Goal: Check status: Check status

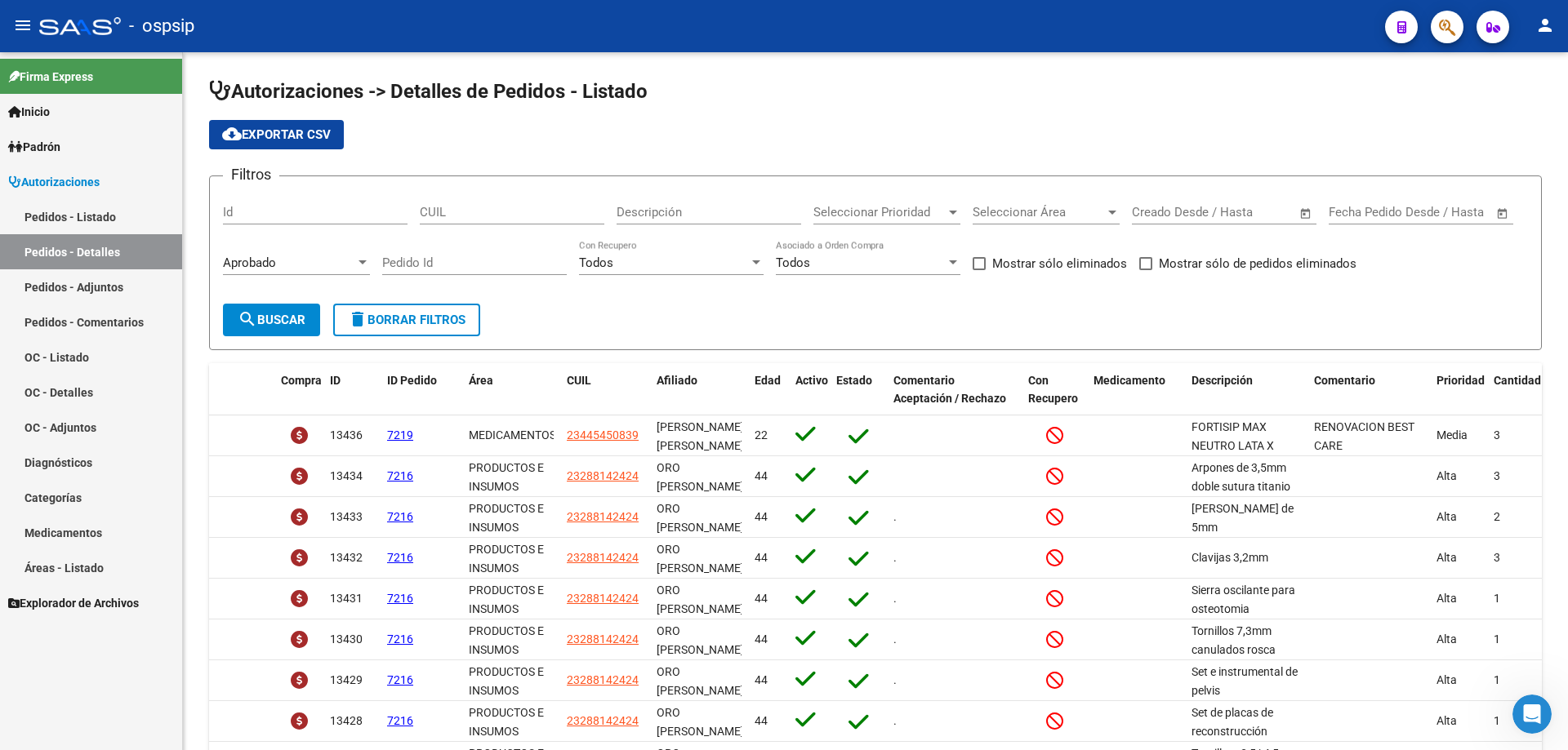
click at [90, 207] on link "Pedidos - Listado" at bounding box center [91, 217] width 182 height 35
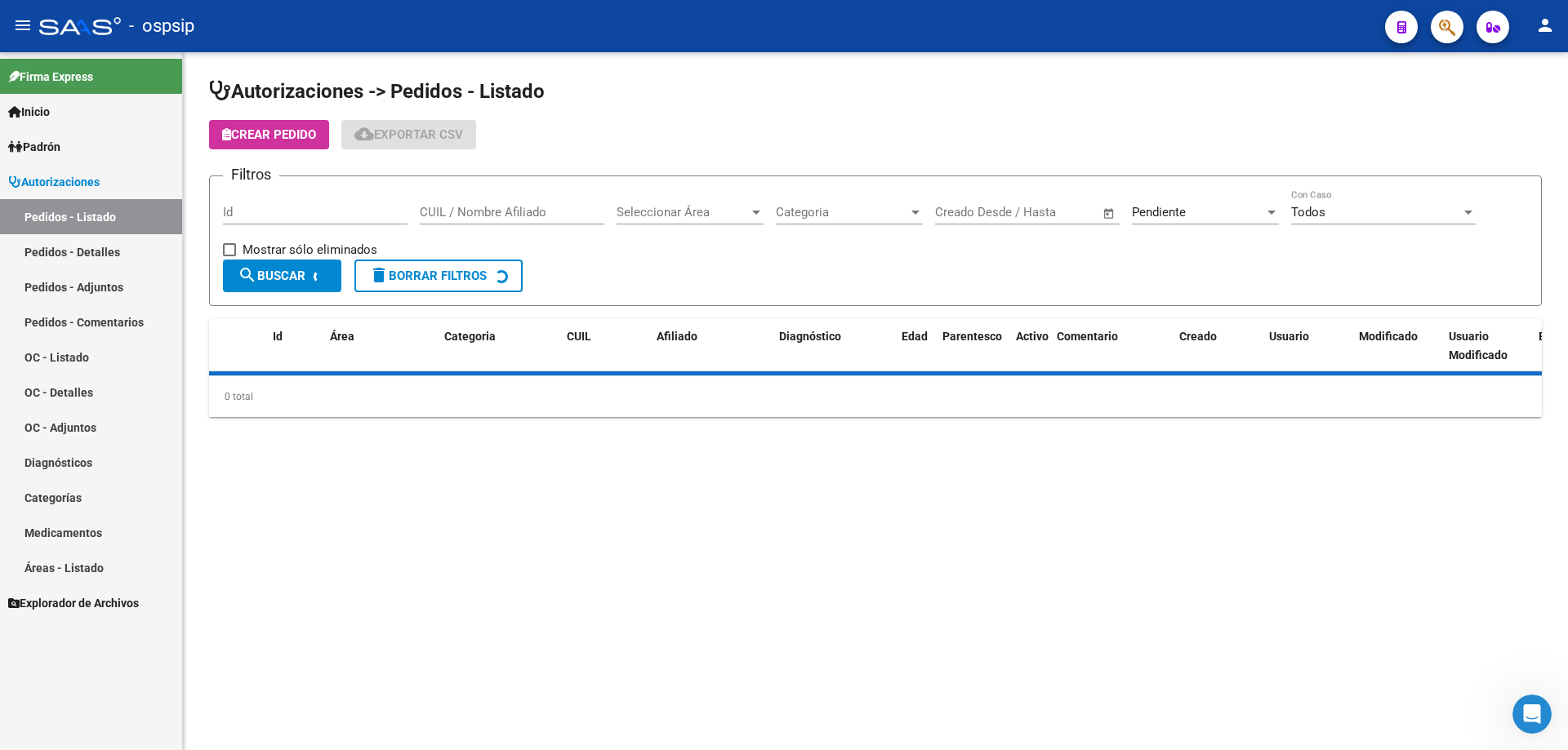
click at [274, 211] on input "Id" at bounding box center [315, 212] width 185 height 15
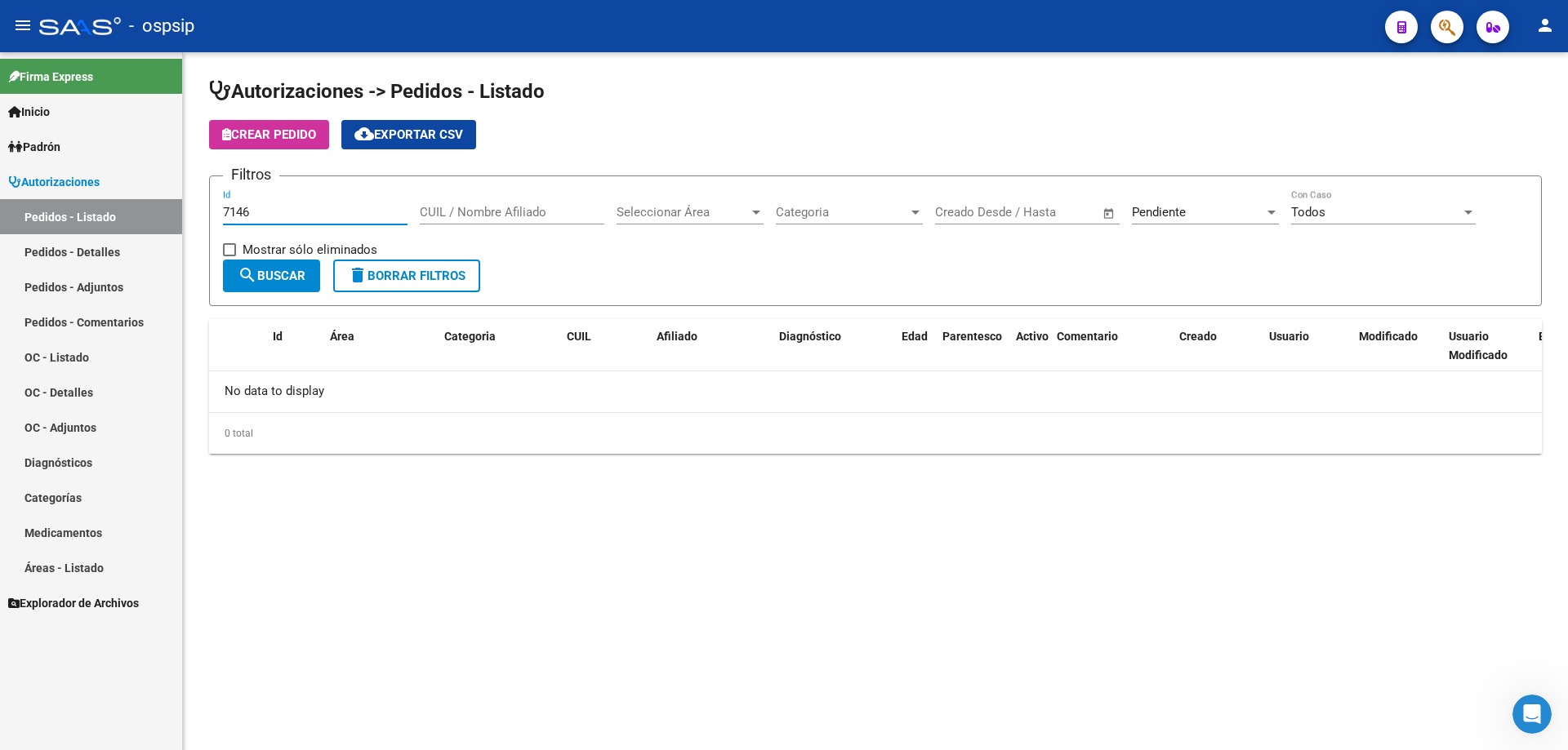
type input "7146"
click at [1190, 223] on div "Pendiente Seleccionar Estado" at bounding box center [1206, 207] width 147 height 35
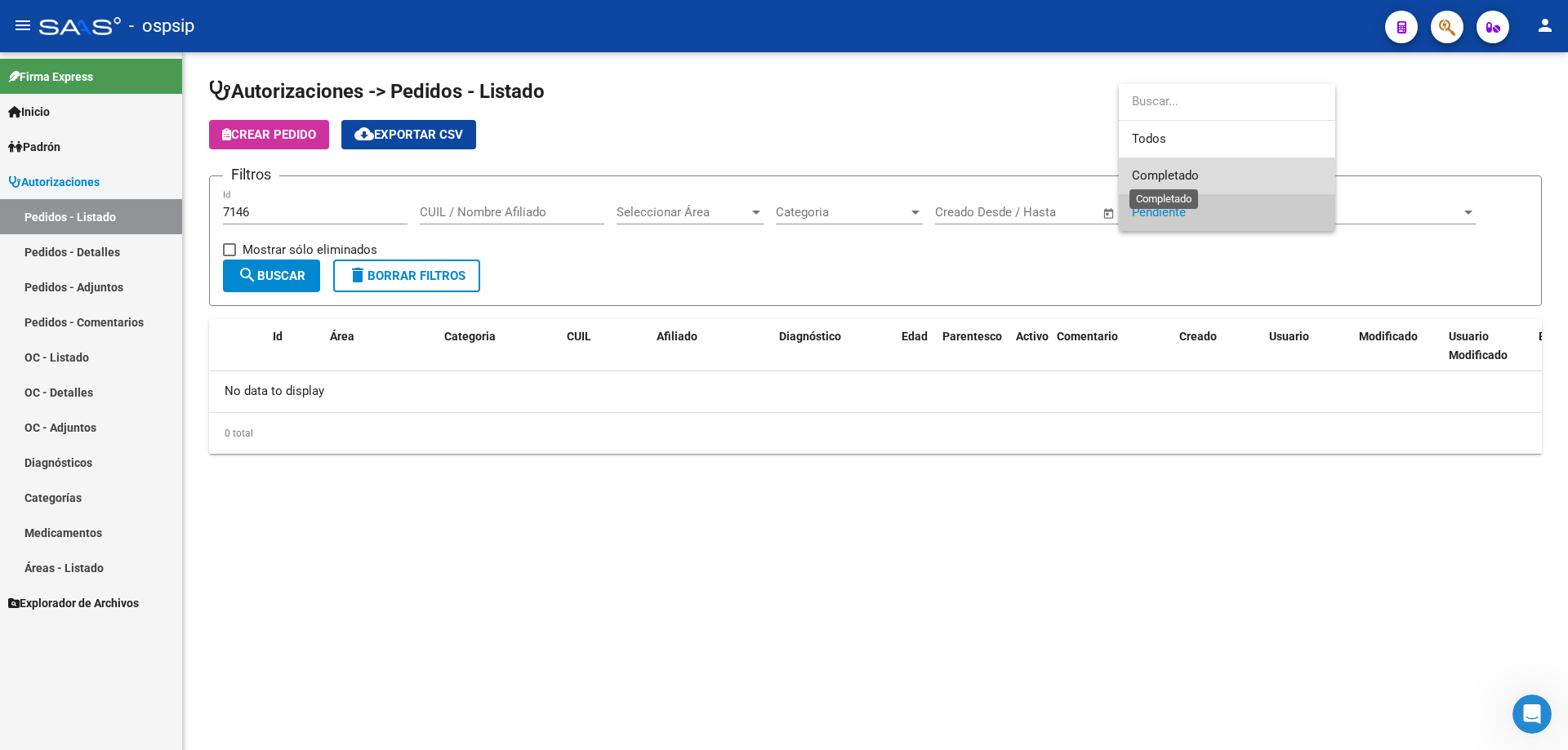
click at [1179, 176] on span "Completado" at bounding box center [1166, 175] width 67 height 15
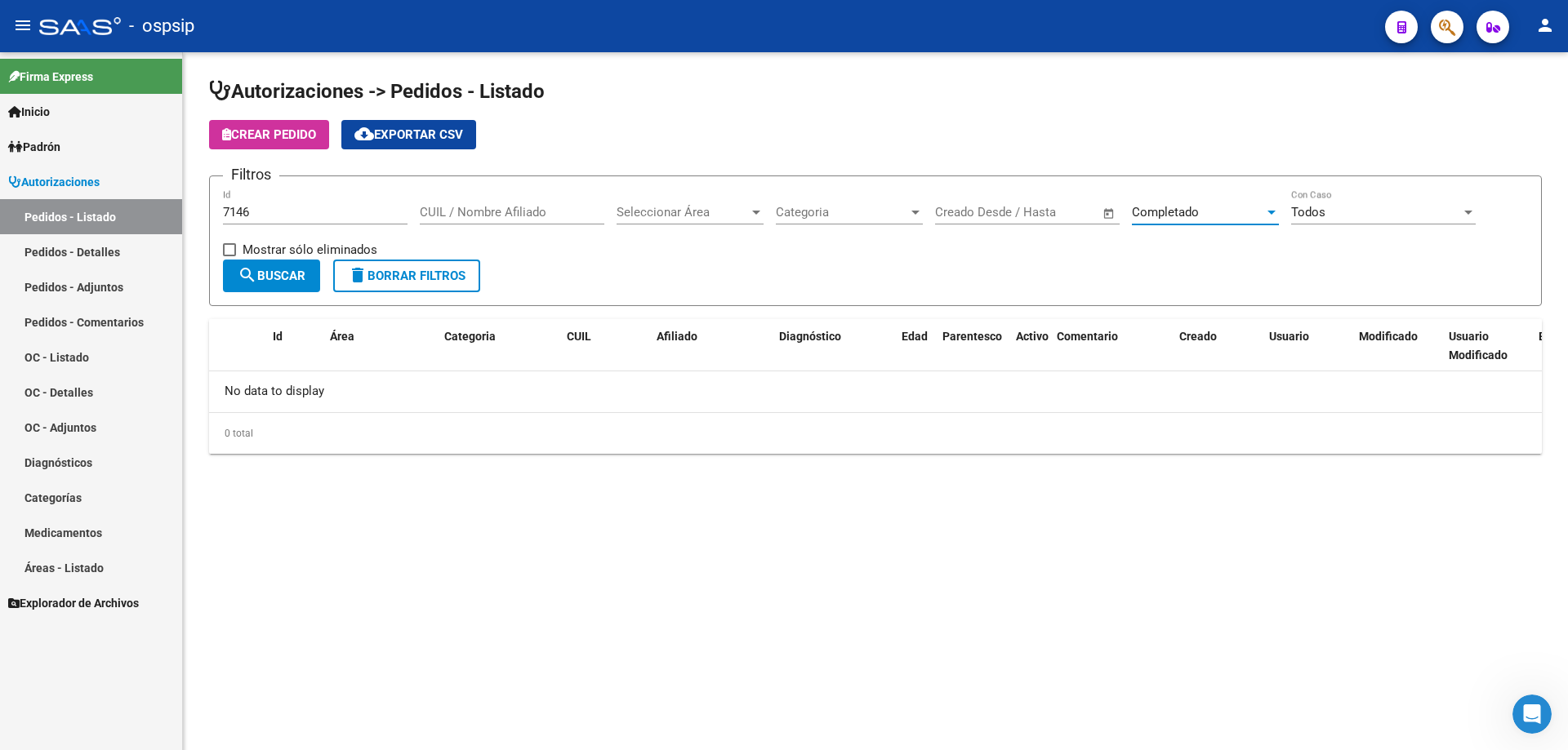
click at [283, 274] on span "search Buscar" at bounding box center [272, 276] width 68 height 15
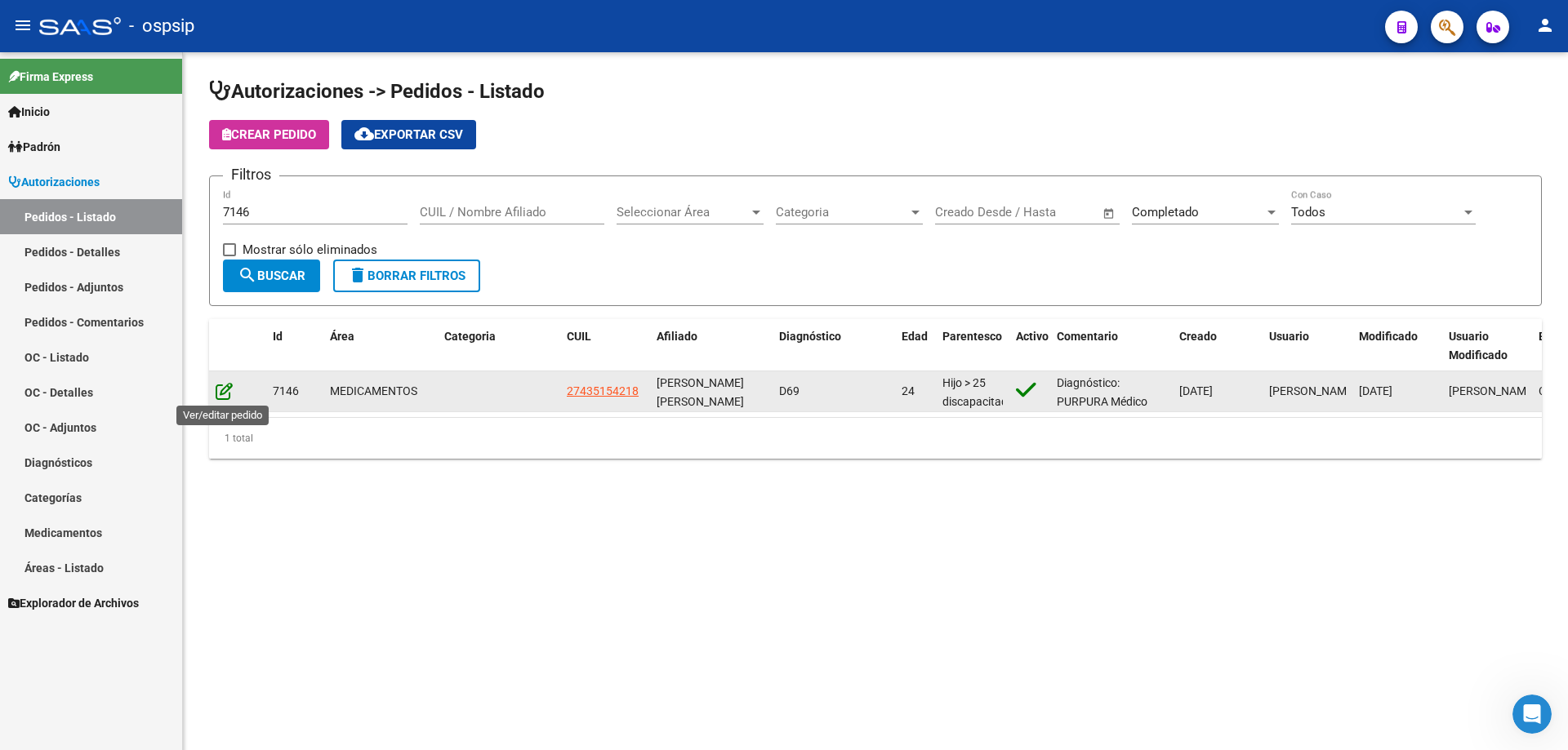
click at [222, 397] on icon at bounding box center [224, 391] width 17 height 18
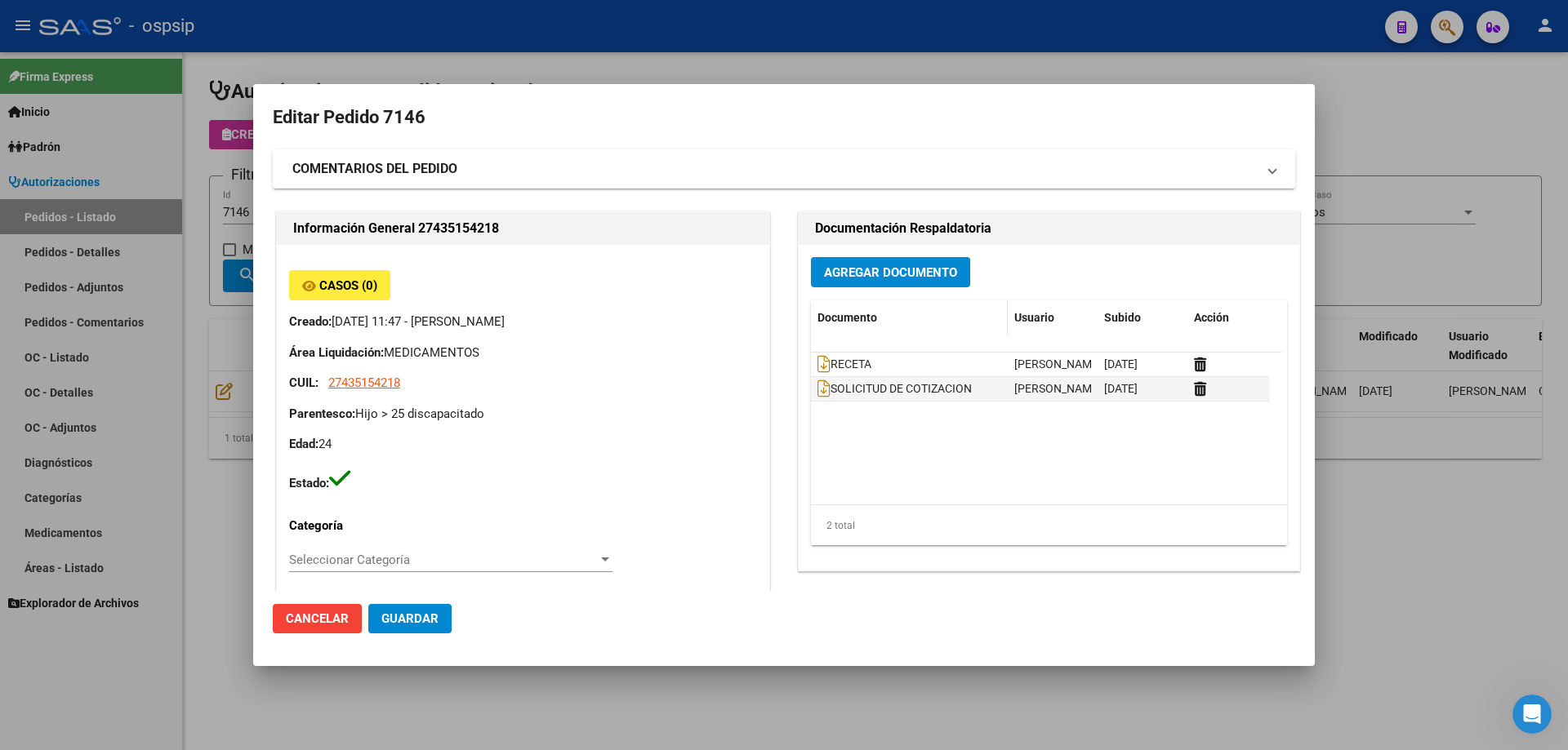
type input "[PERSON_NAME]"
type input "[GEOGRAPHIC_DATA], [GEOGRAPHIC_DATA], ARENALES 2166, Piso: 00, Departamento: 0"
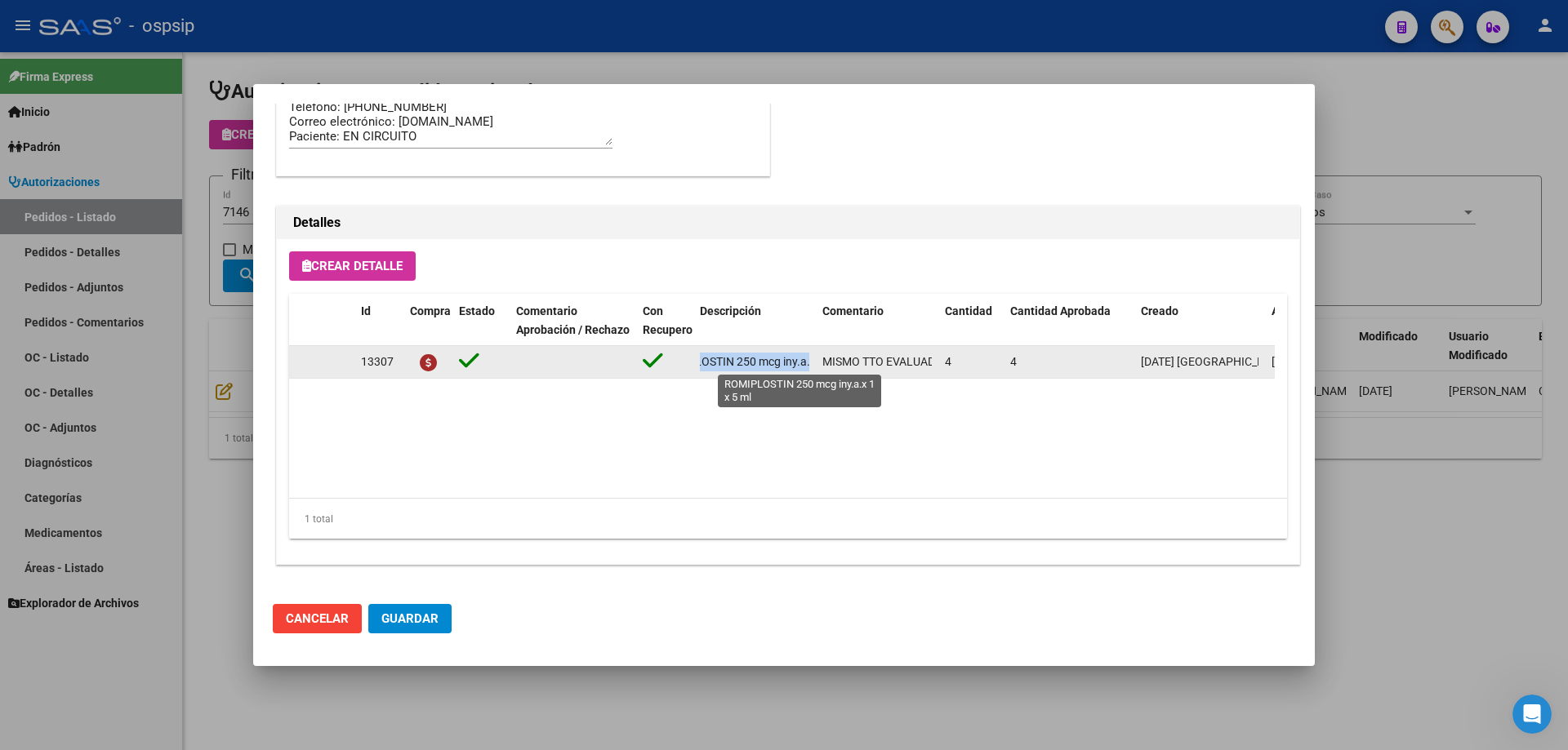
scroll to position [0, 89]
drag, startPoint x: 701, startPoint y: 360, endPoint x: 811, endPoint y: 362, distance: 110.0
click at [811, 362] on datatable-body-cell "ROMIPLOSTIN 250 mcg iny.a.x 1 x 5 ml" at bounding box center [754, 362] width 122 height 32
copy span "ROMIPLOSTIN 250 mcg iny.a.x 1 x 5 ml"
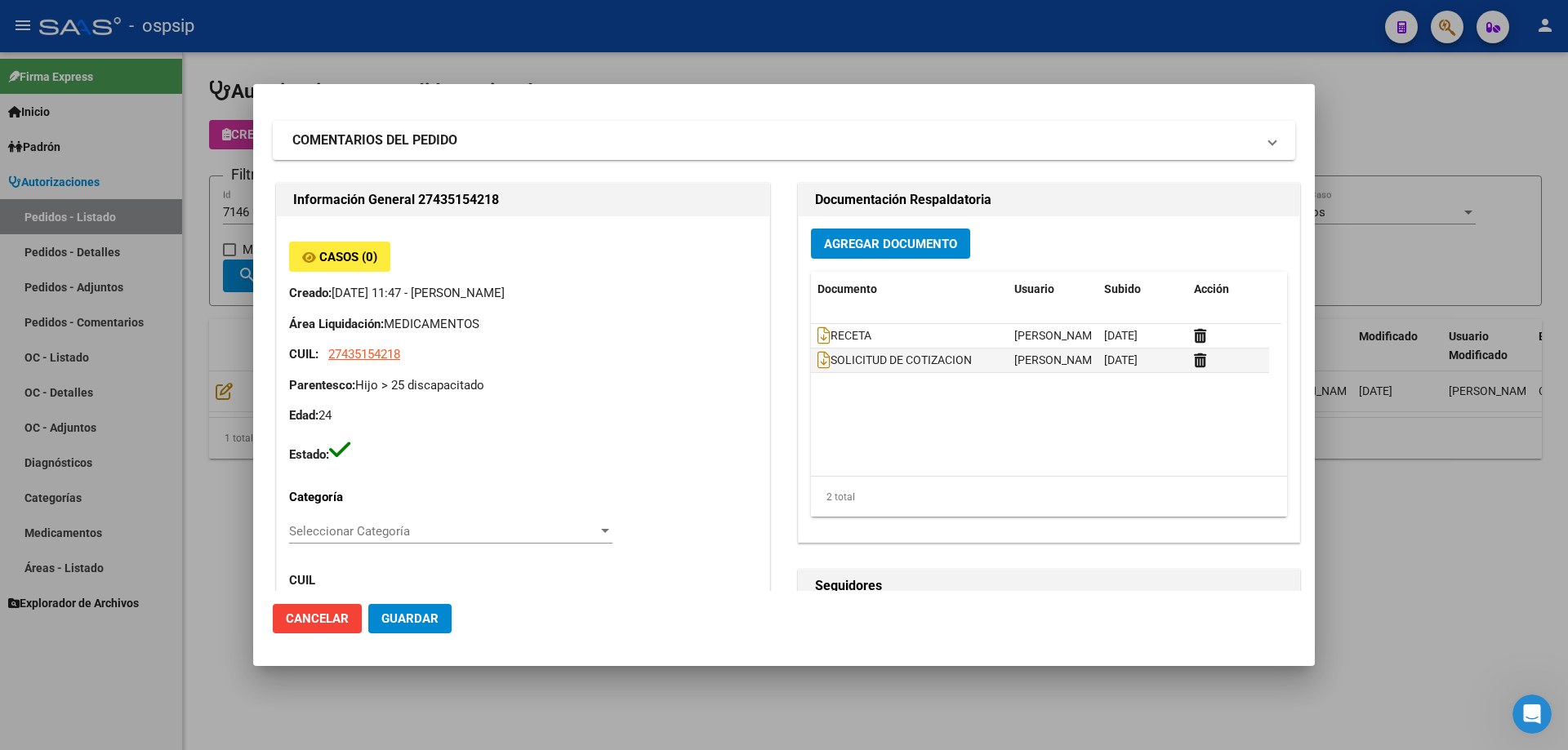
scroll to position [0, 0]
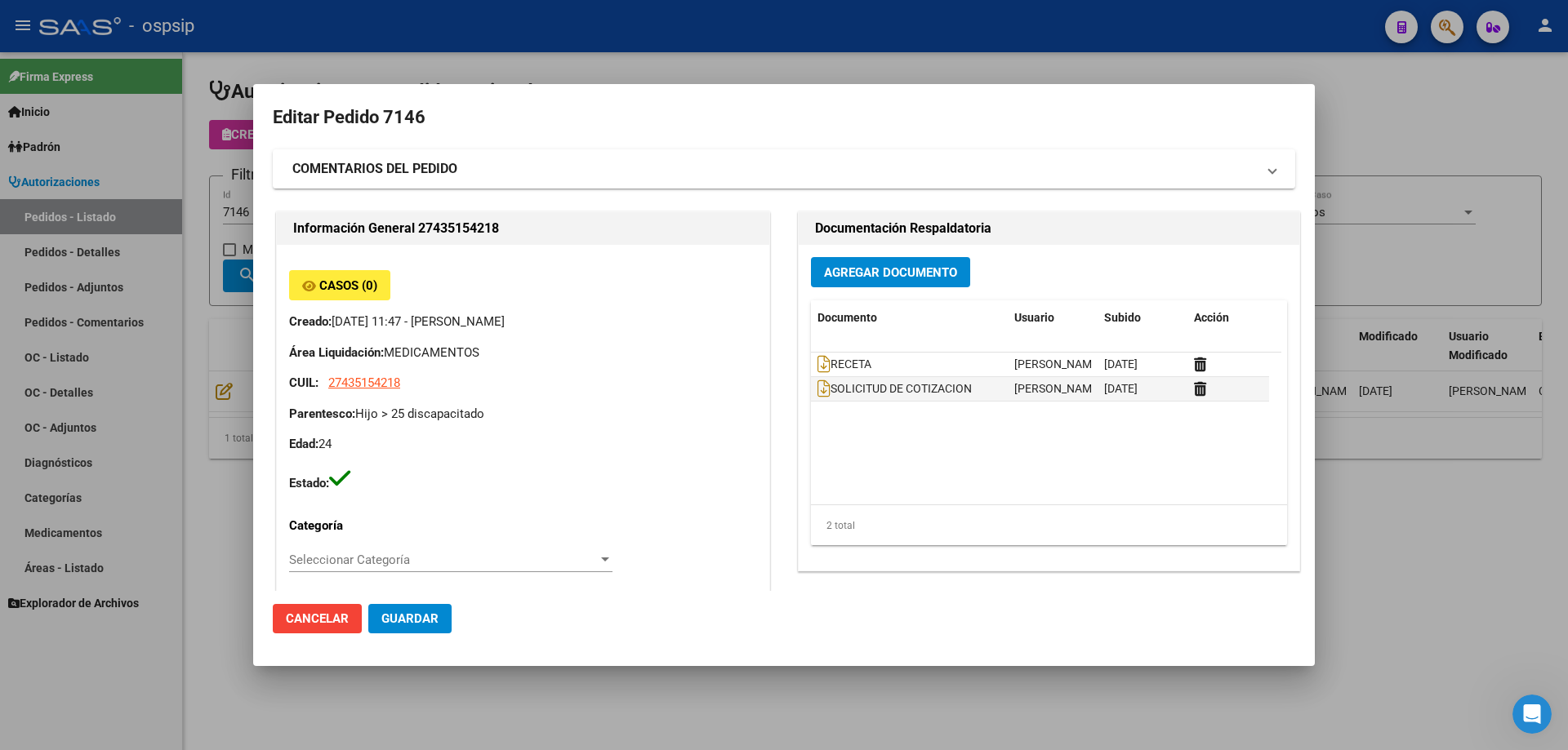
click at [96, 218] on div at bounding box center [784, 375] width 1568 height 750
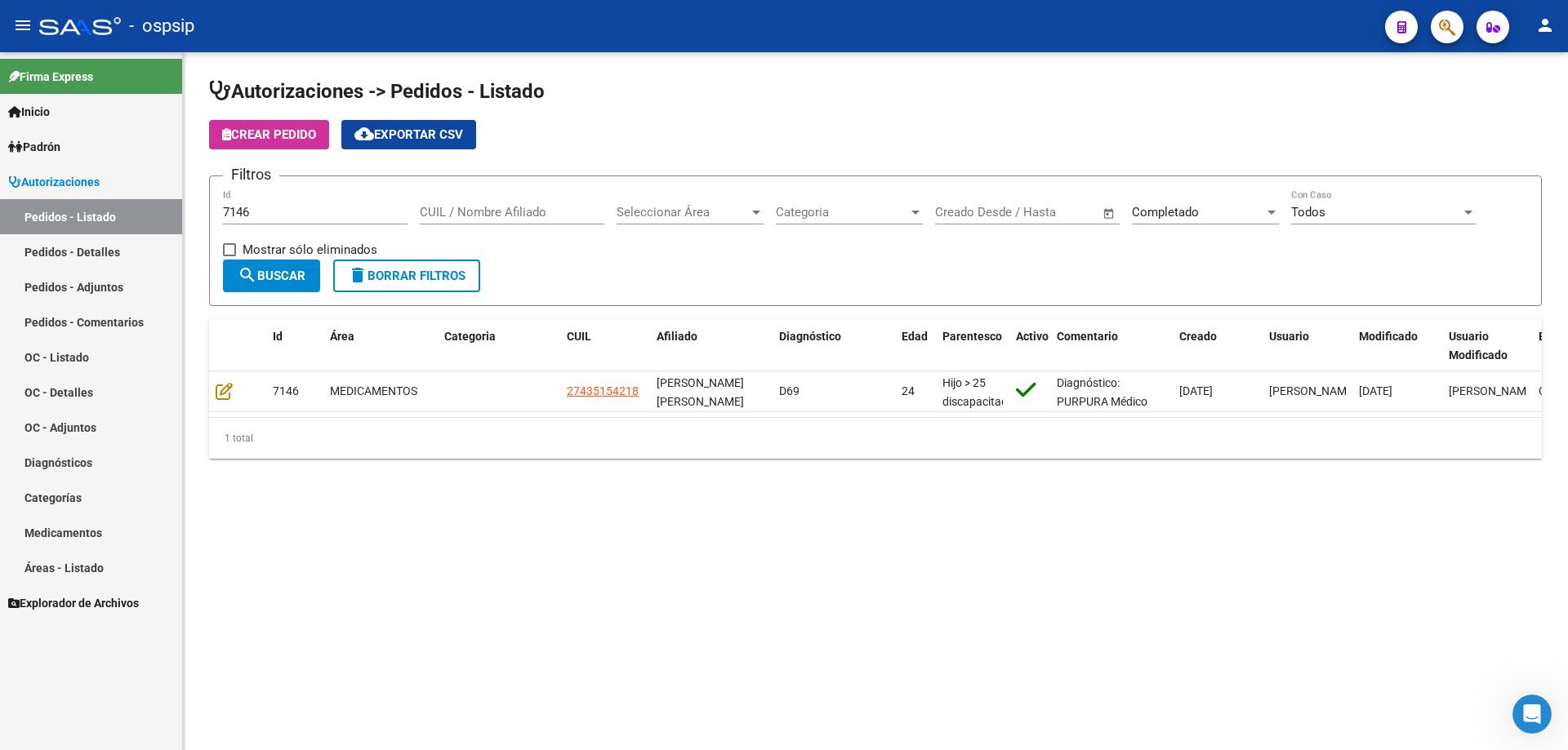
drag, startPoint x: 306, startPoint y: 219, endPoint x: 124, endPoint y: 219, distance: 182.0
click at [124, 219] on mat-sidenav-container "Firma Express Inicio Calendario SSS Instructivos Contacto OS Padrón Afiliados E…" at bounding box center [784, 401] width 1568 height 698
click at [298, 215] on input "7146" at bounding box center [315, 212] width 185 height 15
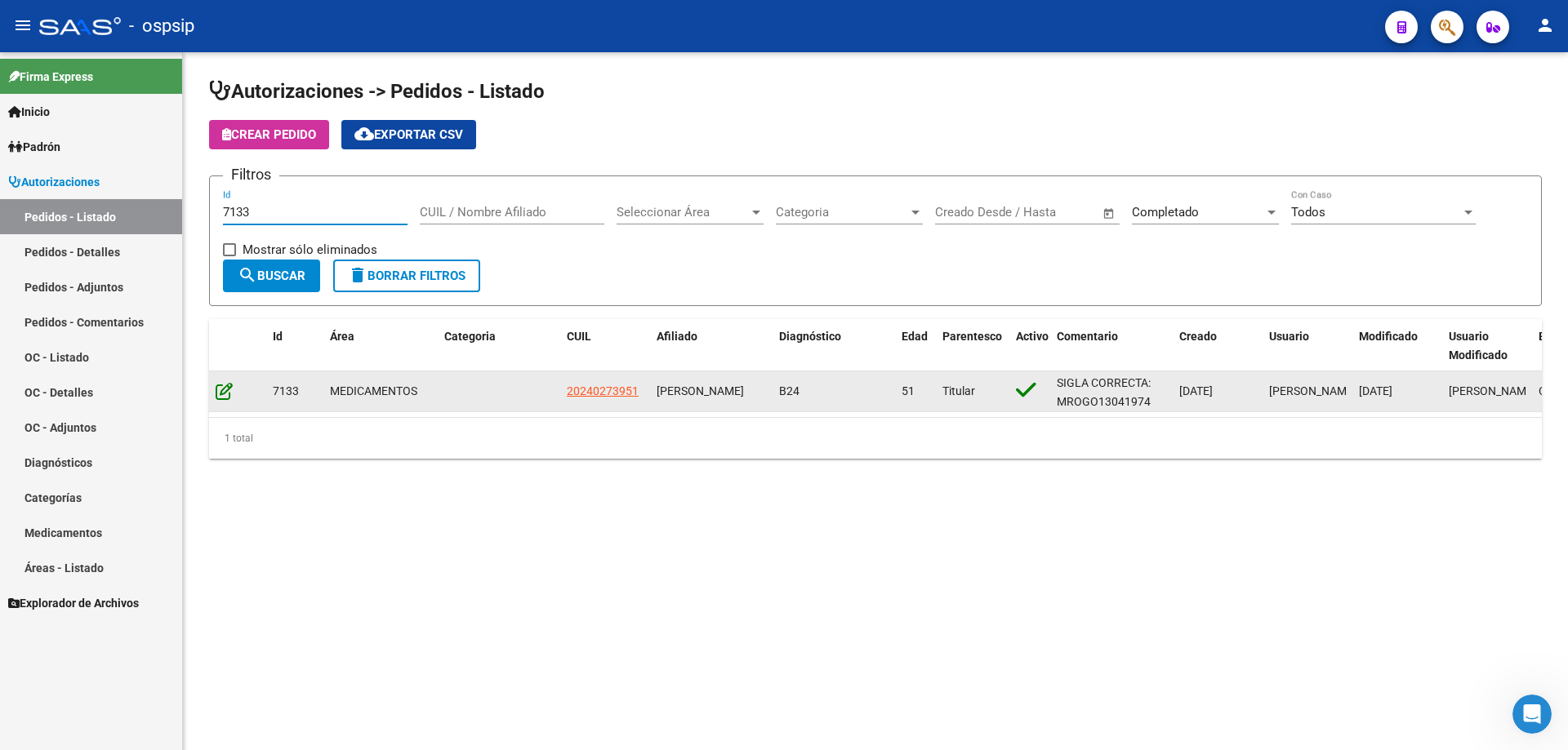
type input "7133"
click at [231, 390] on icon at bounding box center [224, 391] width 17 height 18
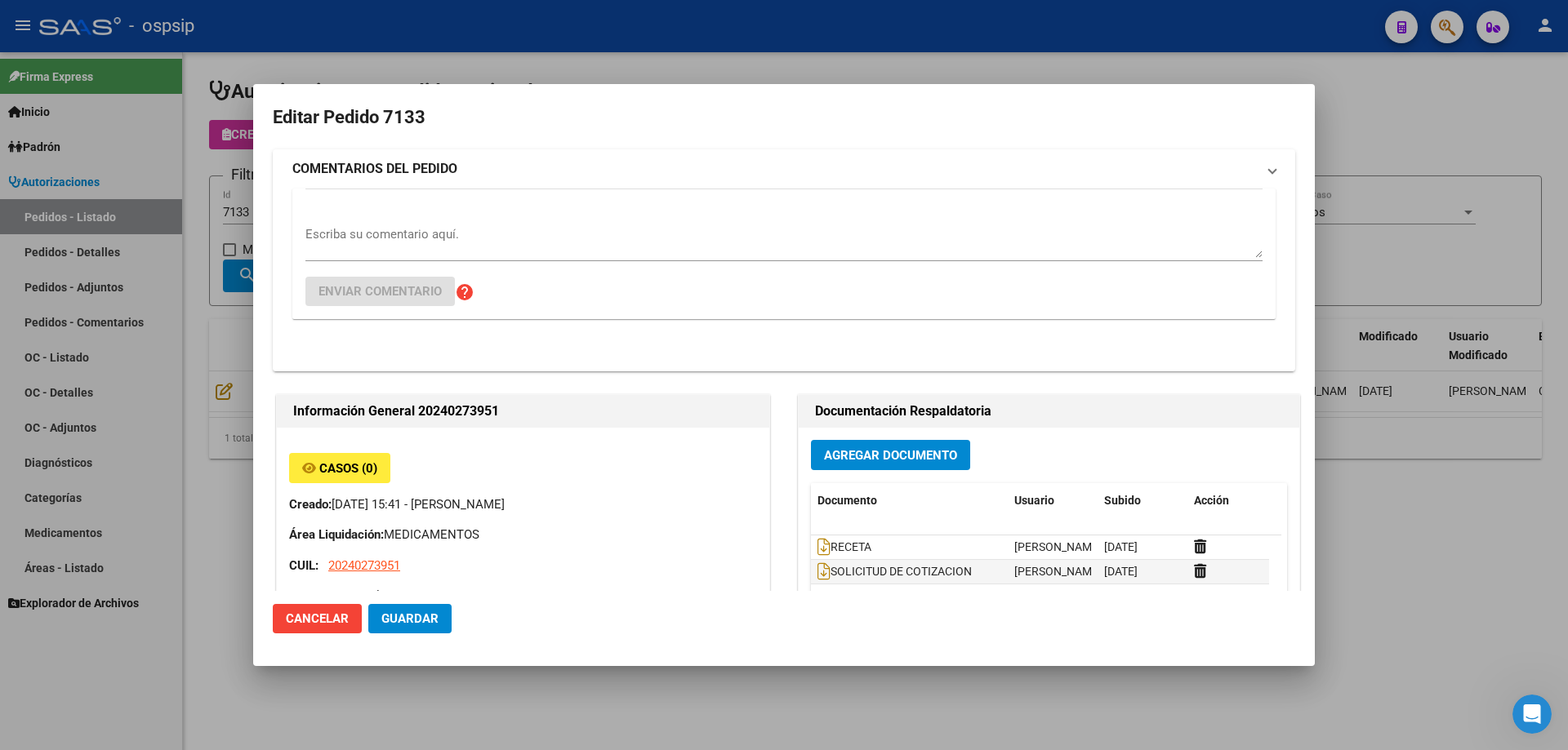
type input "[GEOGRAPHIC_DATA], [STREET_ADDRESS][PERSON_NAME][PERSON_NAME]"
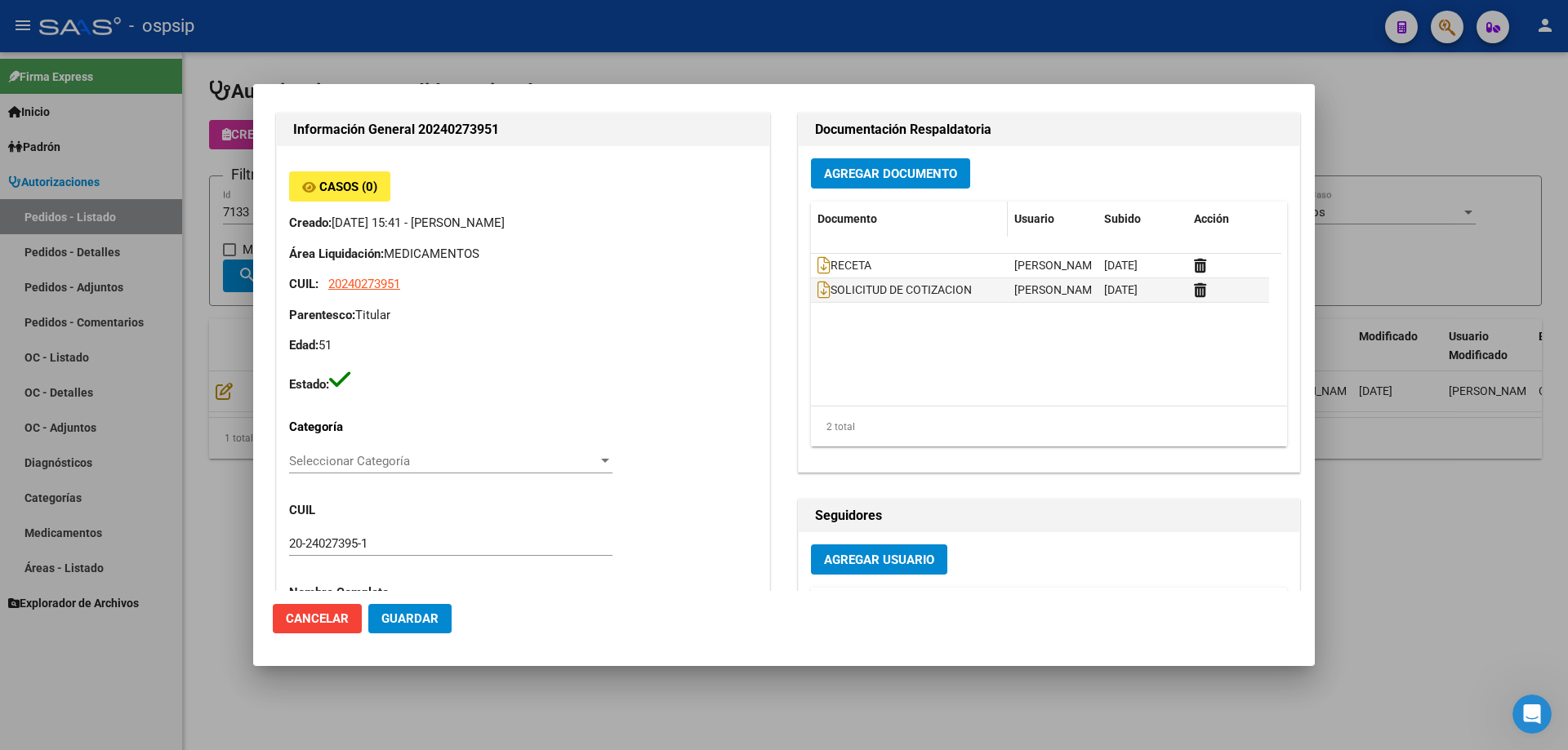
scroll to position [82, 0]
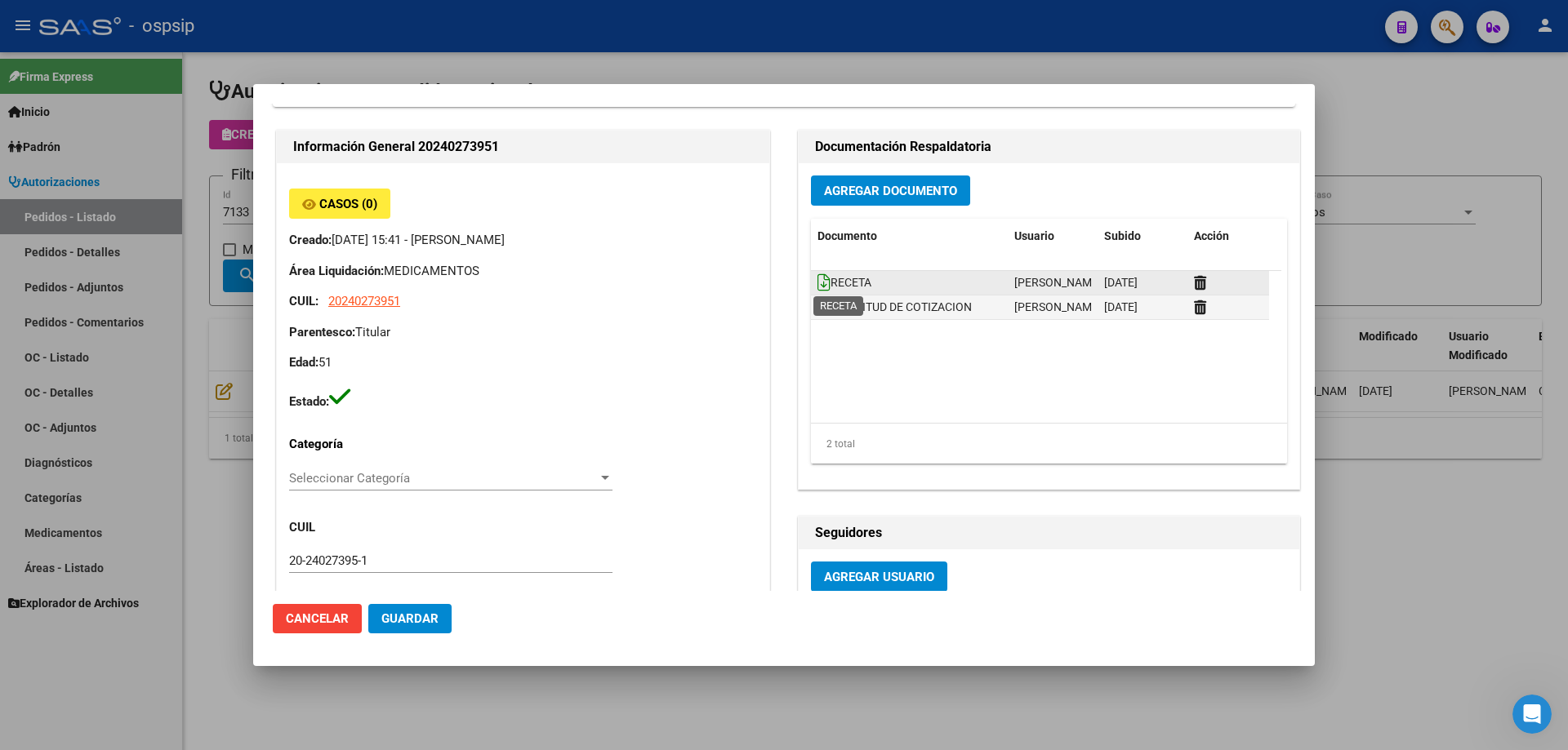
click at [823, 281] on icon at bounding box center [824, 283] width 13 height 18
click at [818, 308] on icon at bounding box center [824, 308] width 13 height 18
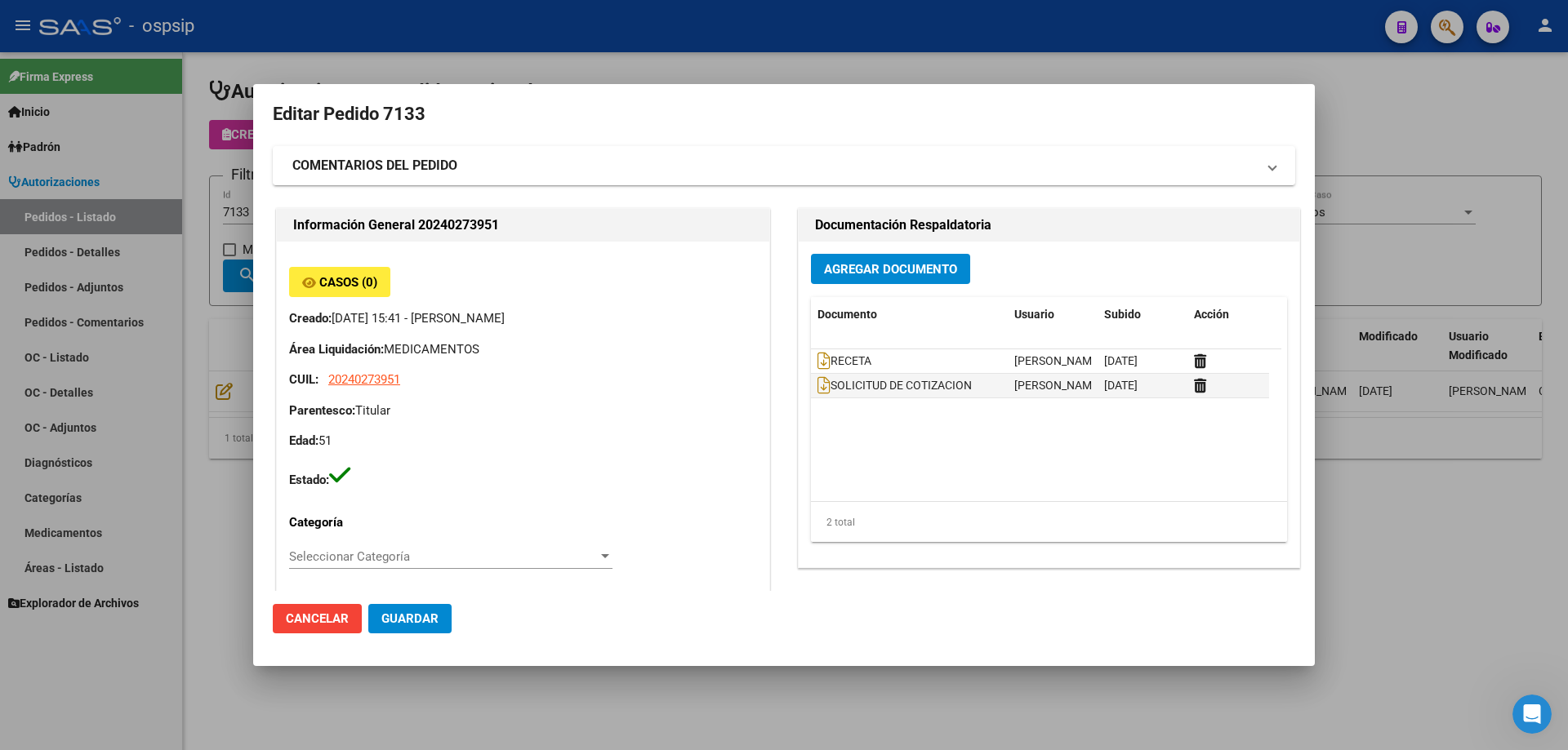
scroll to position [0, 0]
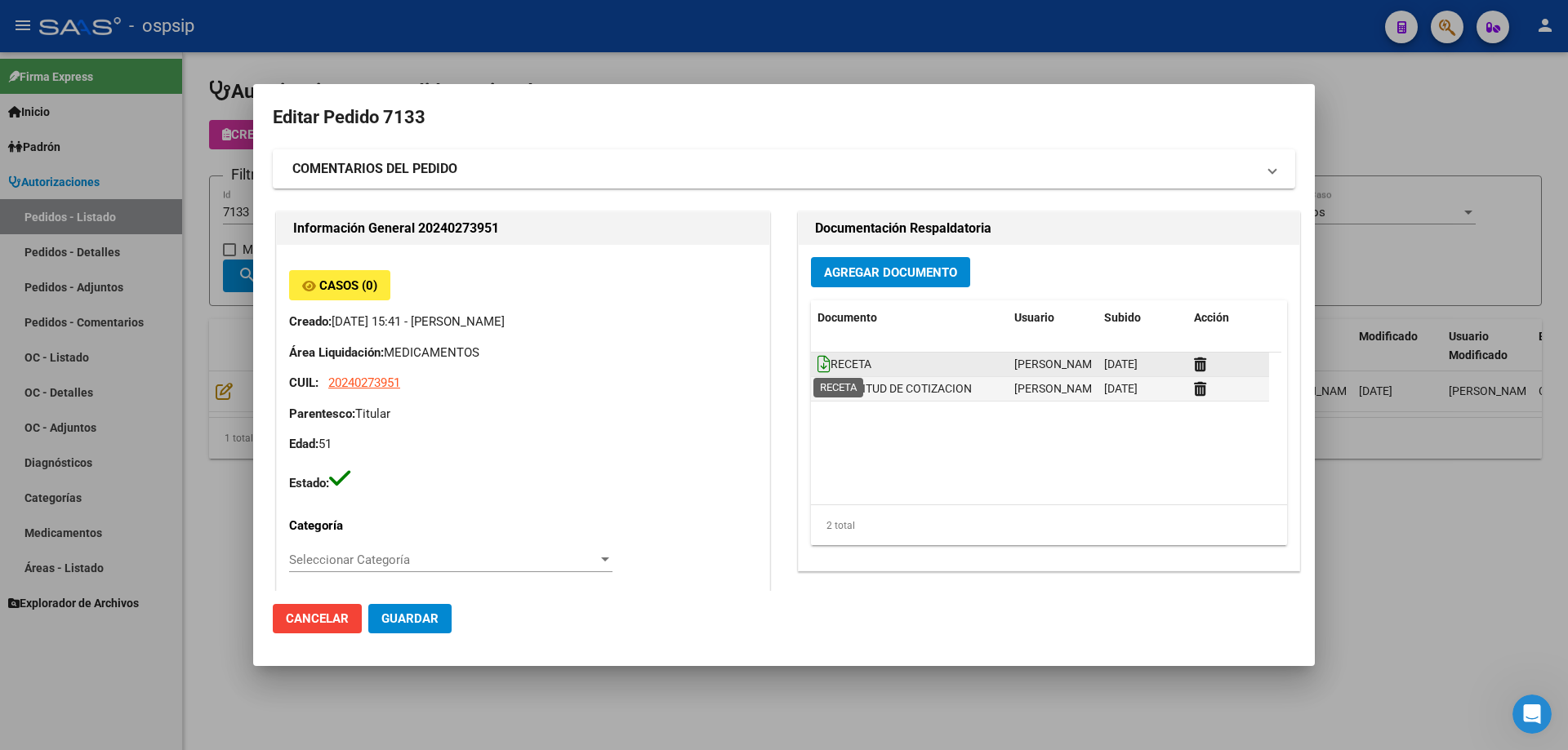
click at [818, 365] on icon at bounding box center [824, 364] width 13 height 18
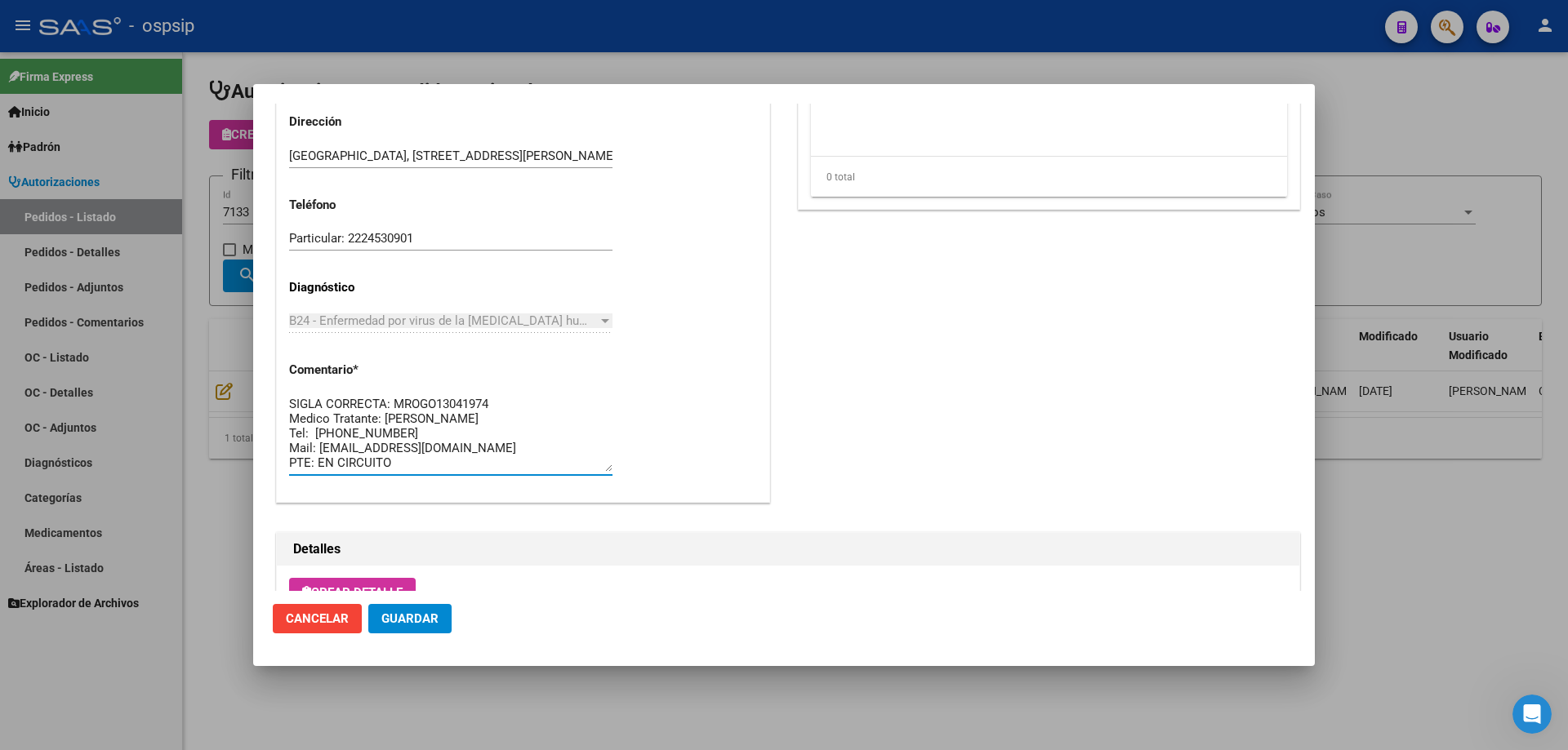
drag, startPoint x: 502, startPoint y: 467, endPoint x: 271, endPoint y: 390, distance: 243.5
click at [271, 390] on mat-dialog-content "Editar Pedido 7133 COMENTARIOS DEL PEDIDO Escriba su comentario aquí. Enviar co…" at bounding box center [784, 347] width 1062 height 487
